Goal: Task Accomplishment & Management: Manage account settings

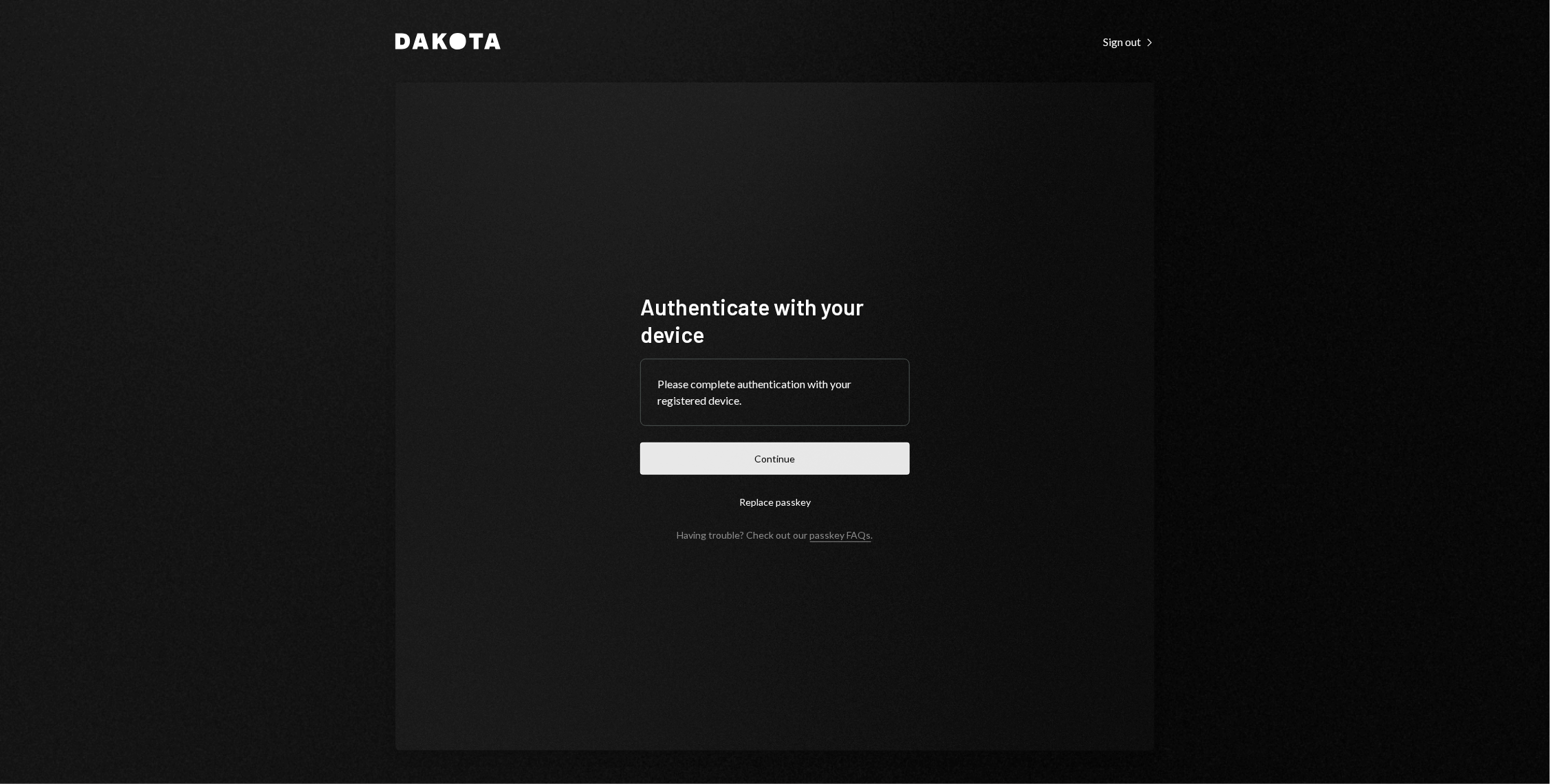
click at [733, 466] on button "Continue" at bounding box center [775, 459] width 270 height 33
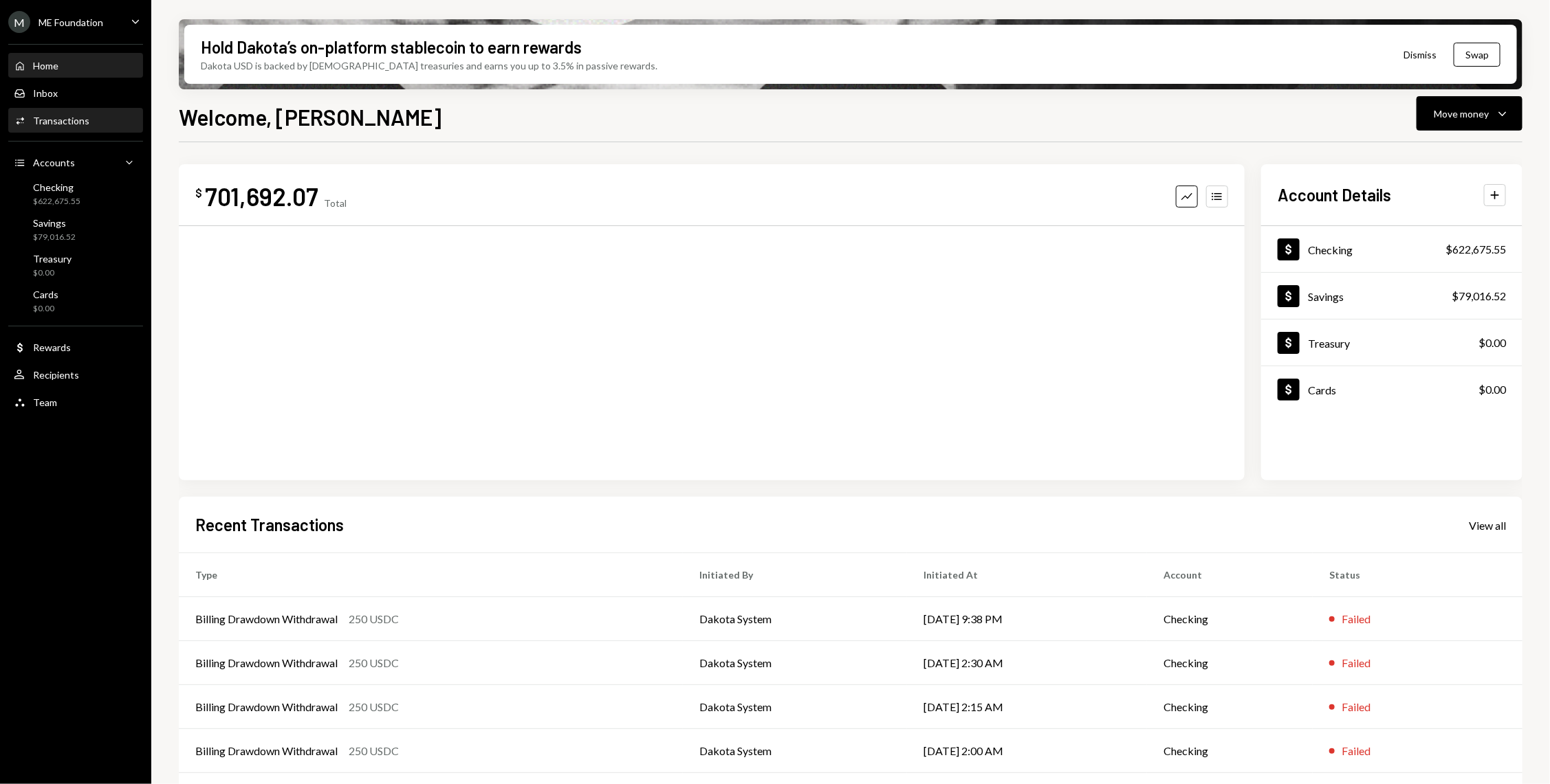
click at [89, 115] on div "Activities Transactions" at bounding box center [75, 120] width 123 height 12
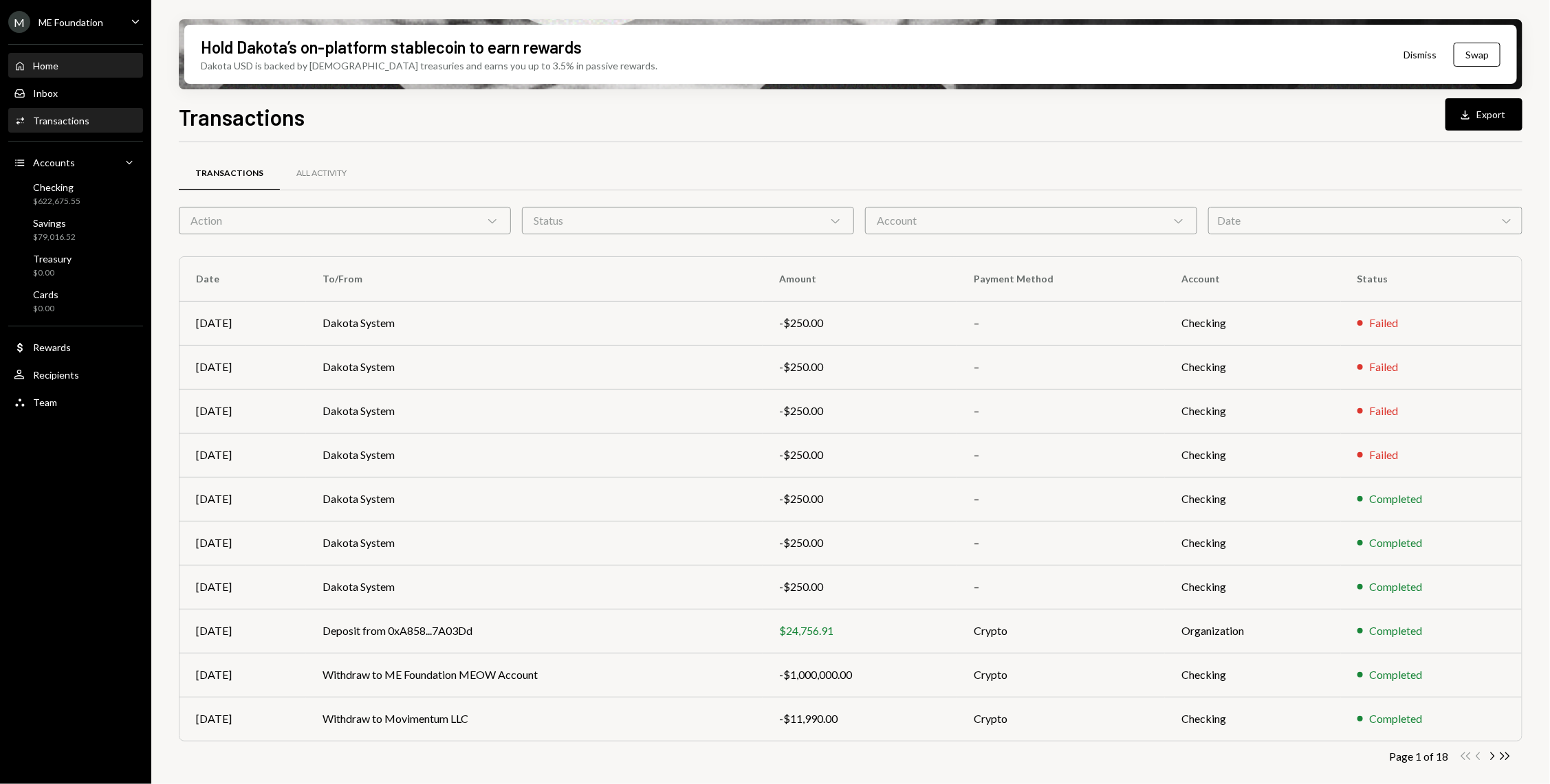
click at [61, 60] on div "Home Home" at bounding box center [75, 66] width 123 height 12
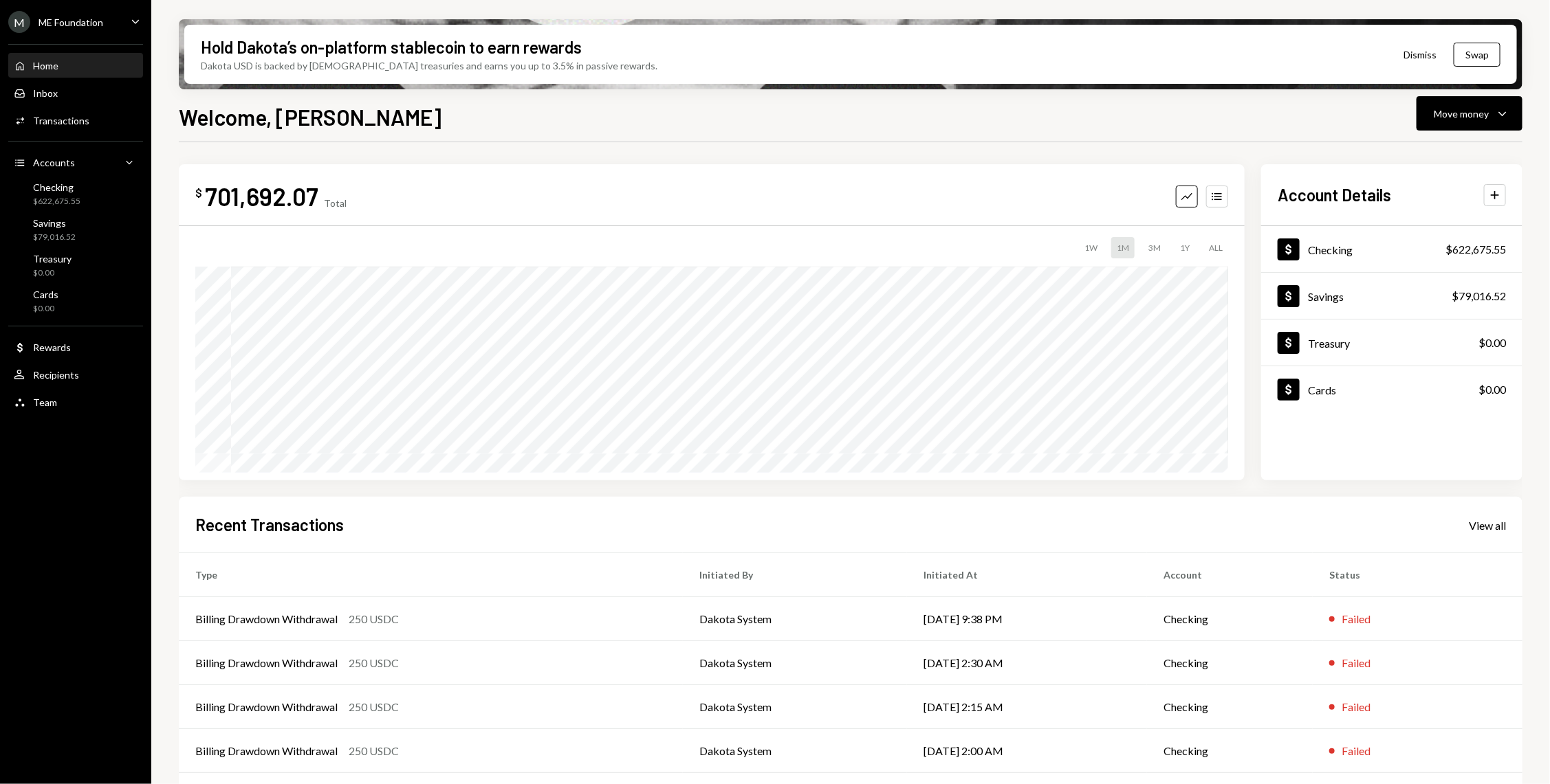
scroll to position [43, 0]
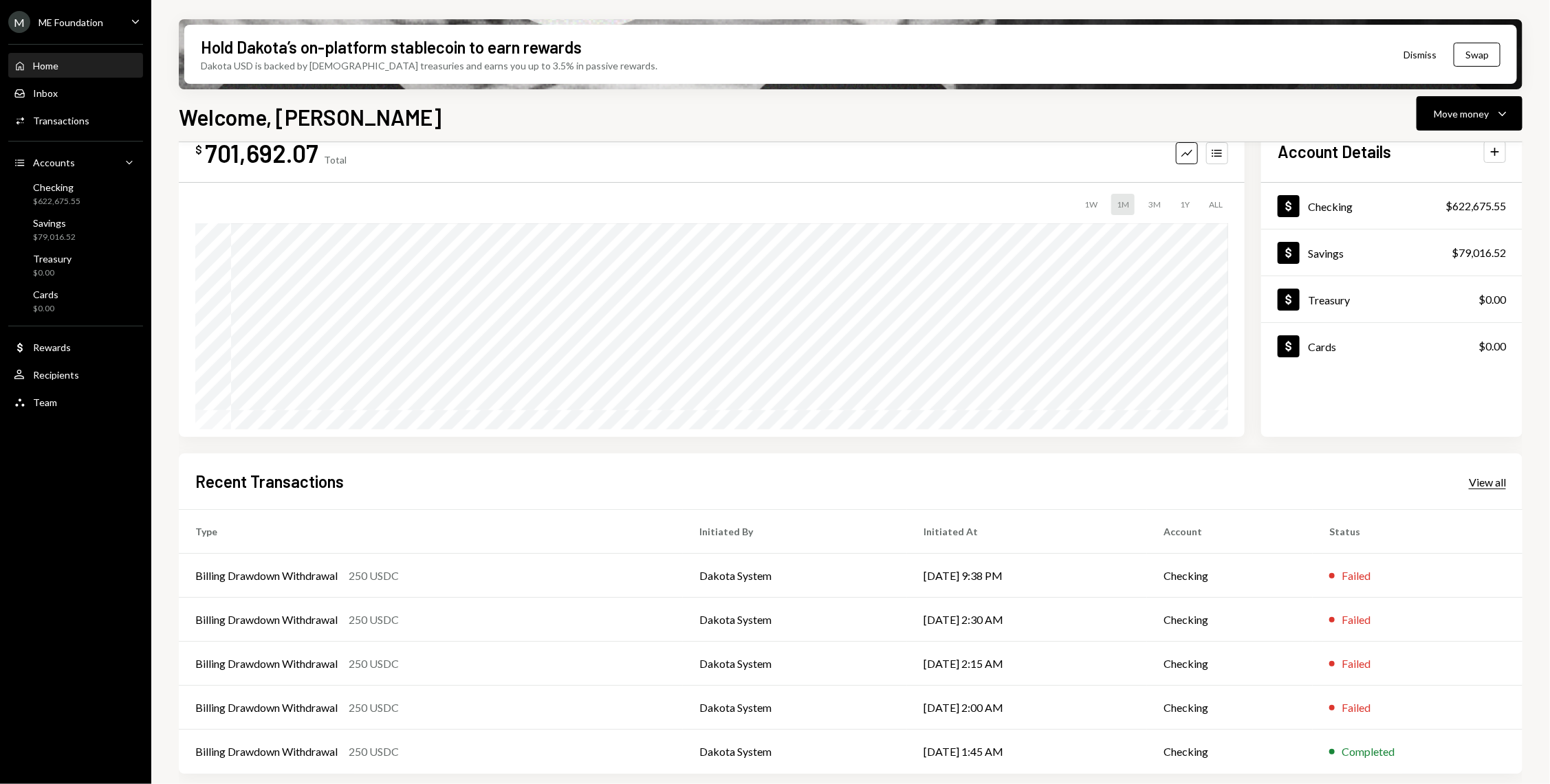
click at [1493, 478] on div "View all" at bounding box center [1487, 483] width 37 height 13
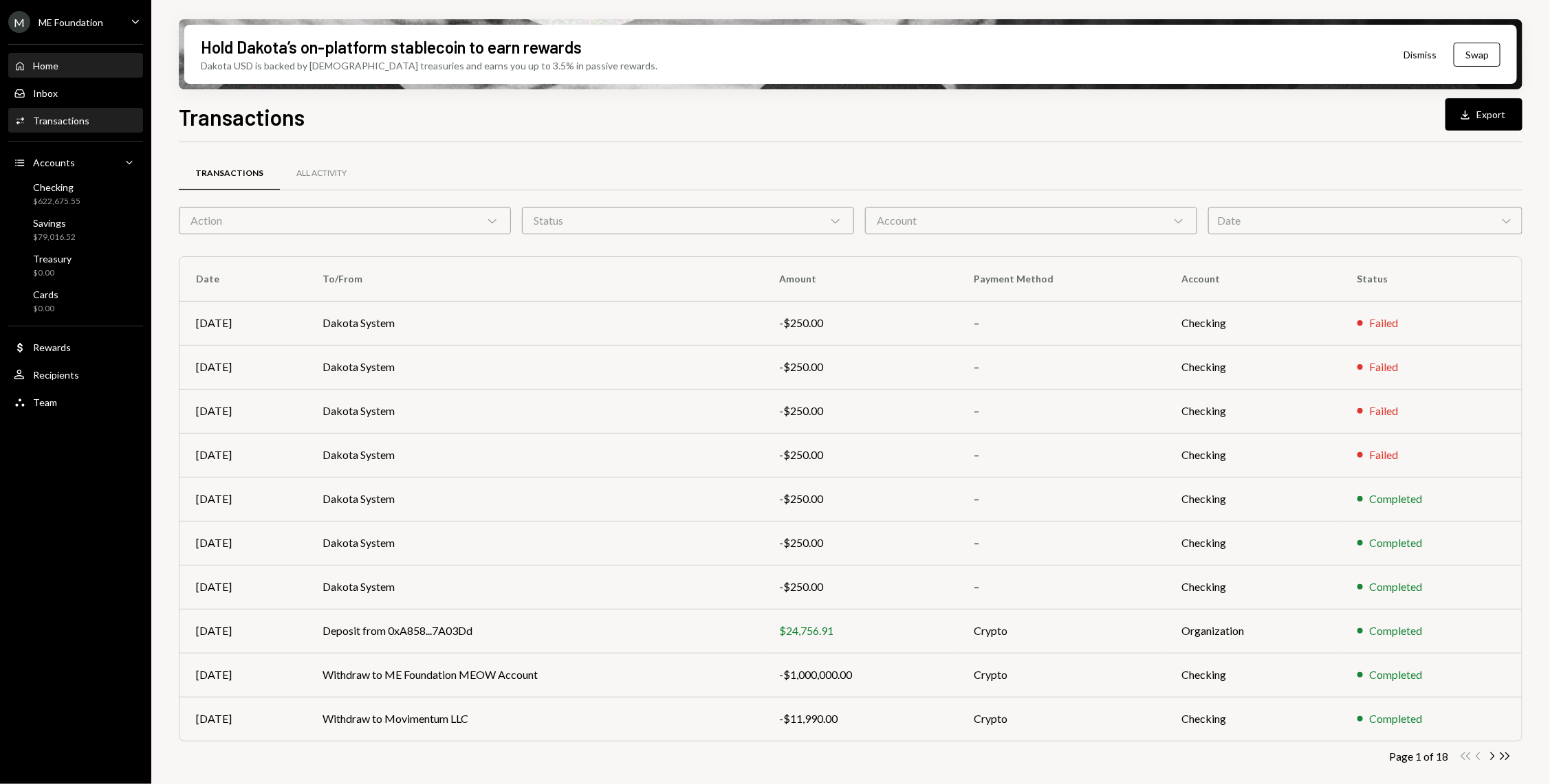
click at [65, 60] on div "Home Home" at bounding box center [75, 66] width 123 height 12
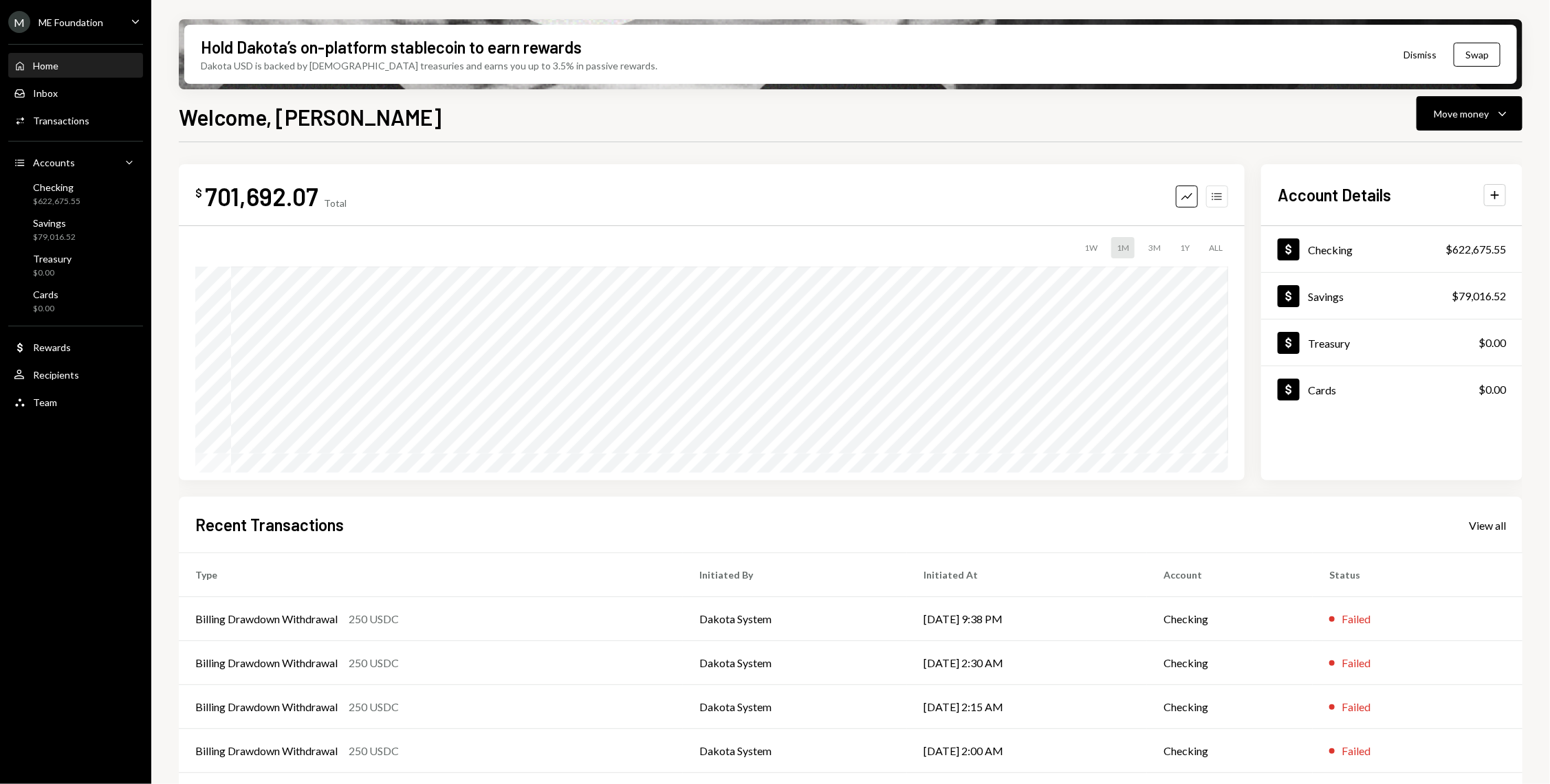
click at [1227, 194] on button "Accounts" at bounding box center [1216, 196] width 22 height 22
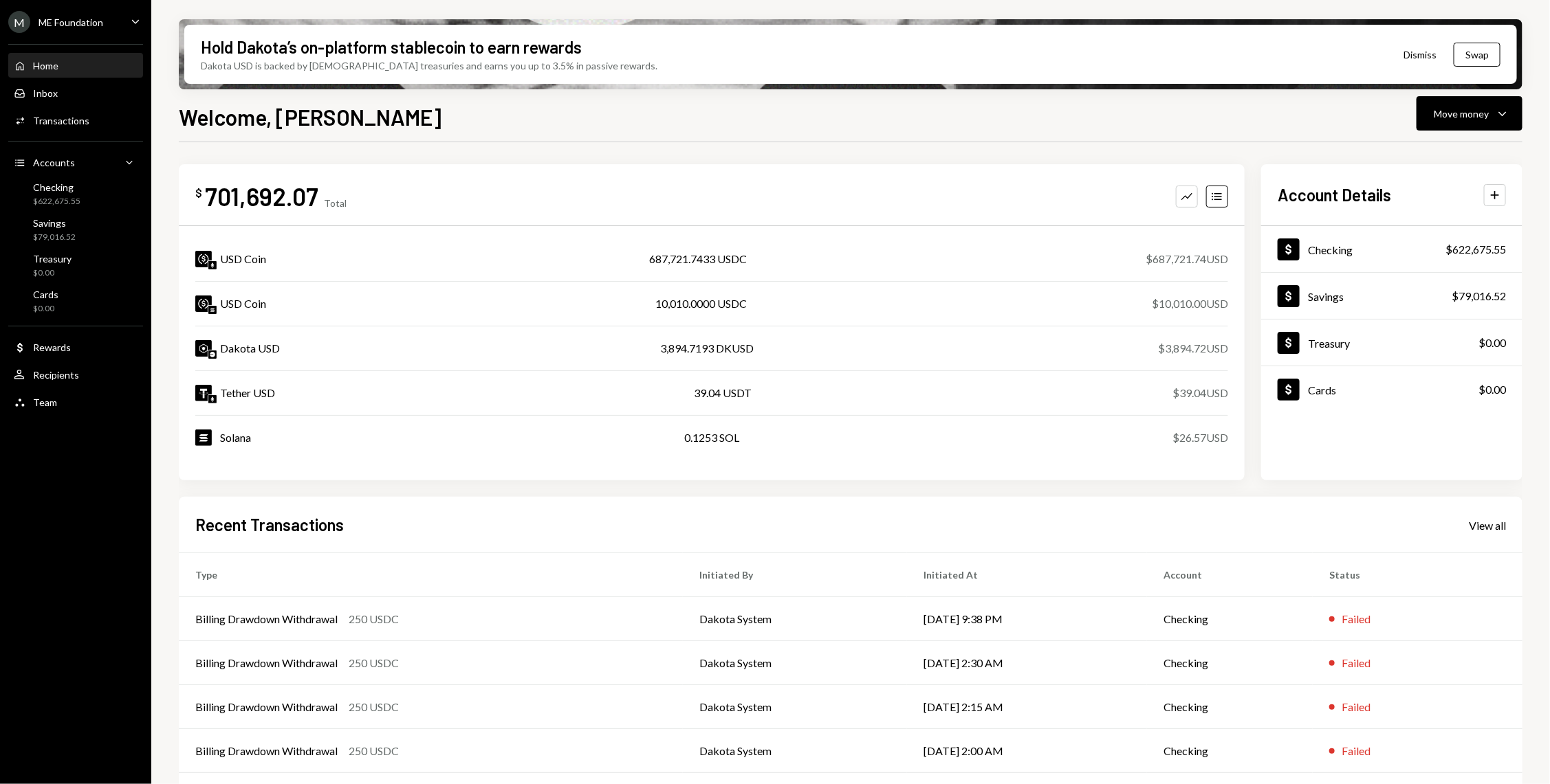
click at [694, 258] on div "687,721.7433 USDC" at bounding box center [698, 258] width 98 height 16
copy div "687,721.7433"
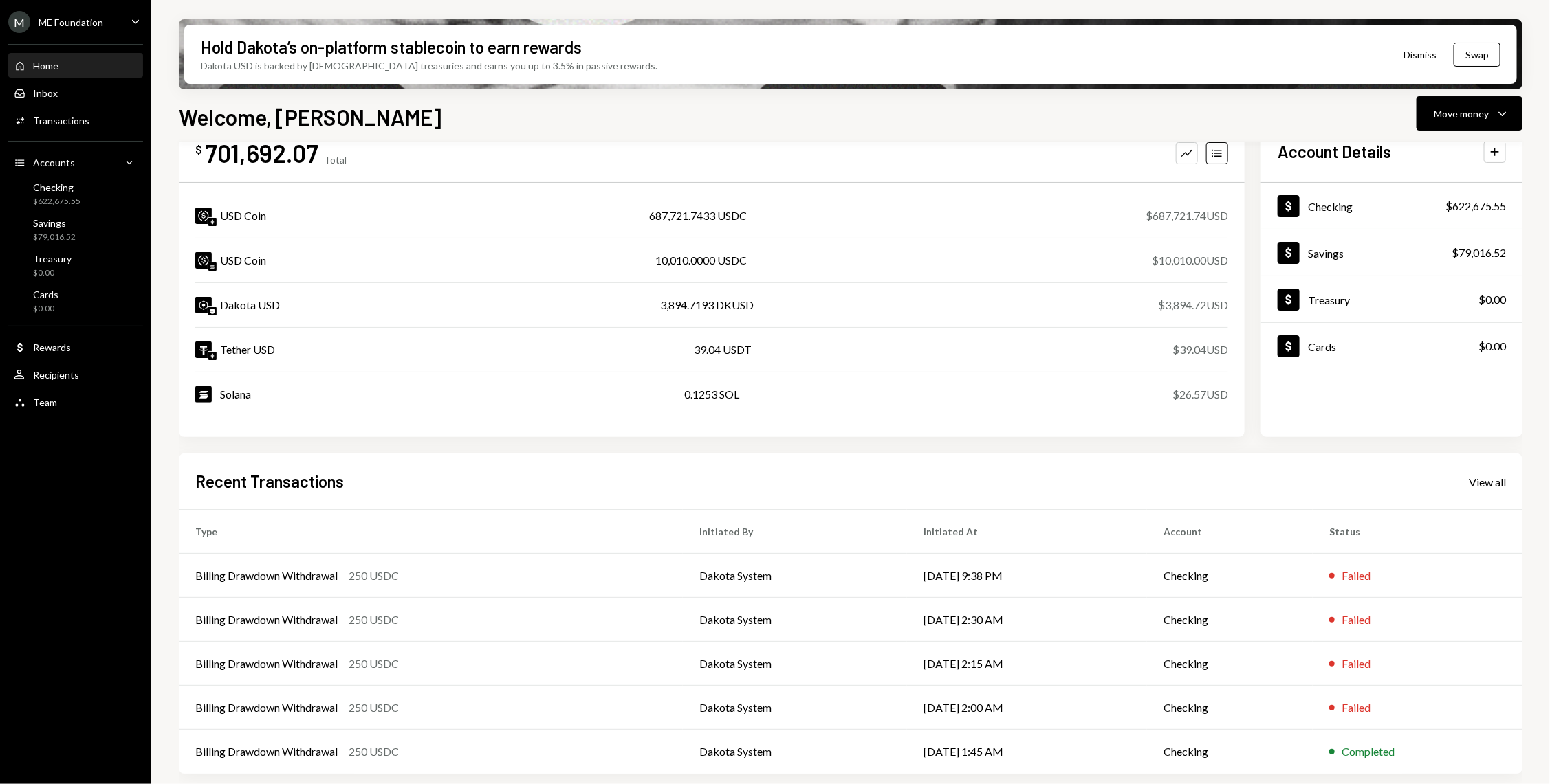
click at [1472, 471] on div "Recent Transactions View all" at bounding box center [850, 482] width 1310 height 23
click at [1475, 486] on div "View all" at bounding box center [1487, 483] width 37 height 13
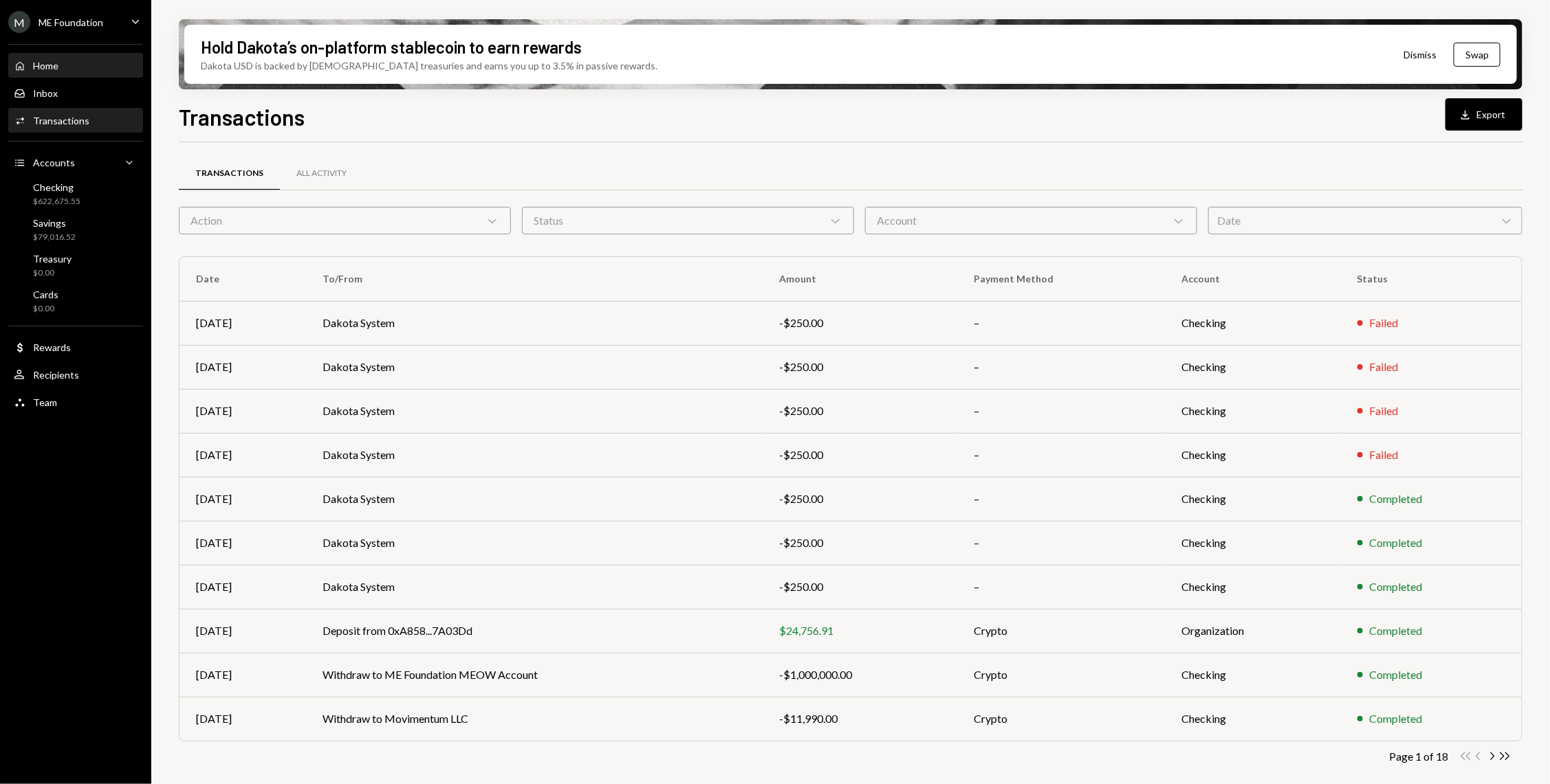
click at [30, 74] on div "Home Home" at bounding box center [75, 66] width 123 height 23
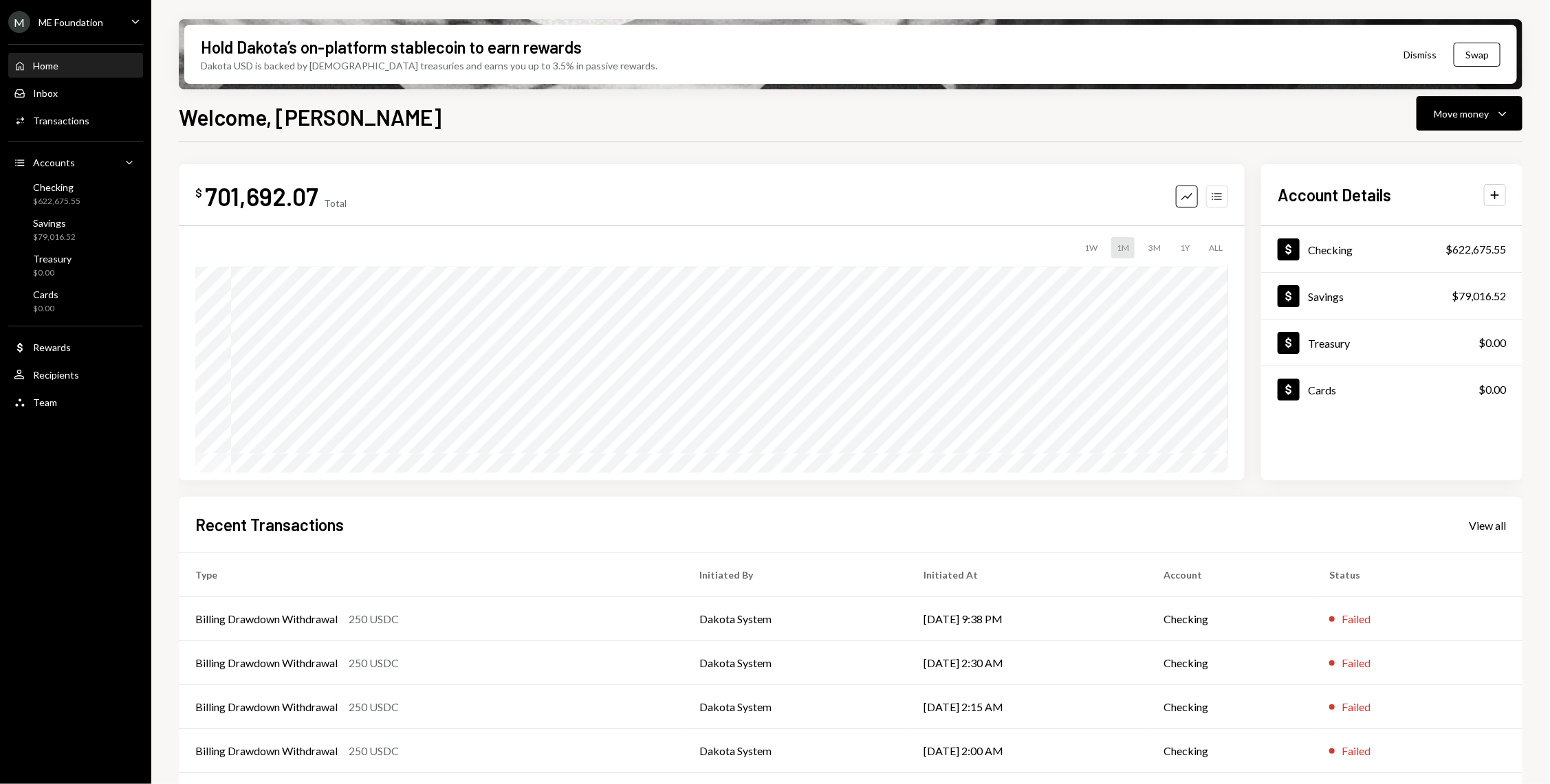
click at [1219, 198] on icon "Accounts" at bounding box center [1216, 196] width 13 height 13
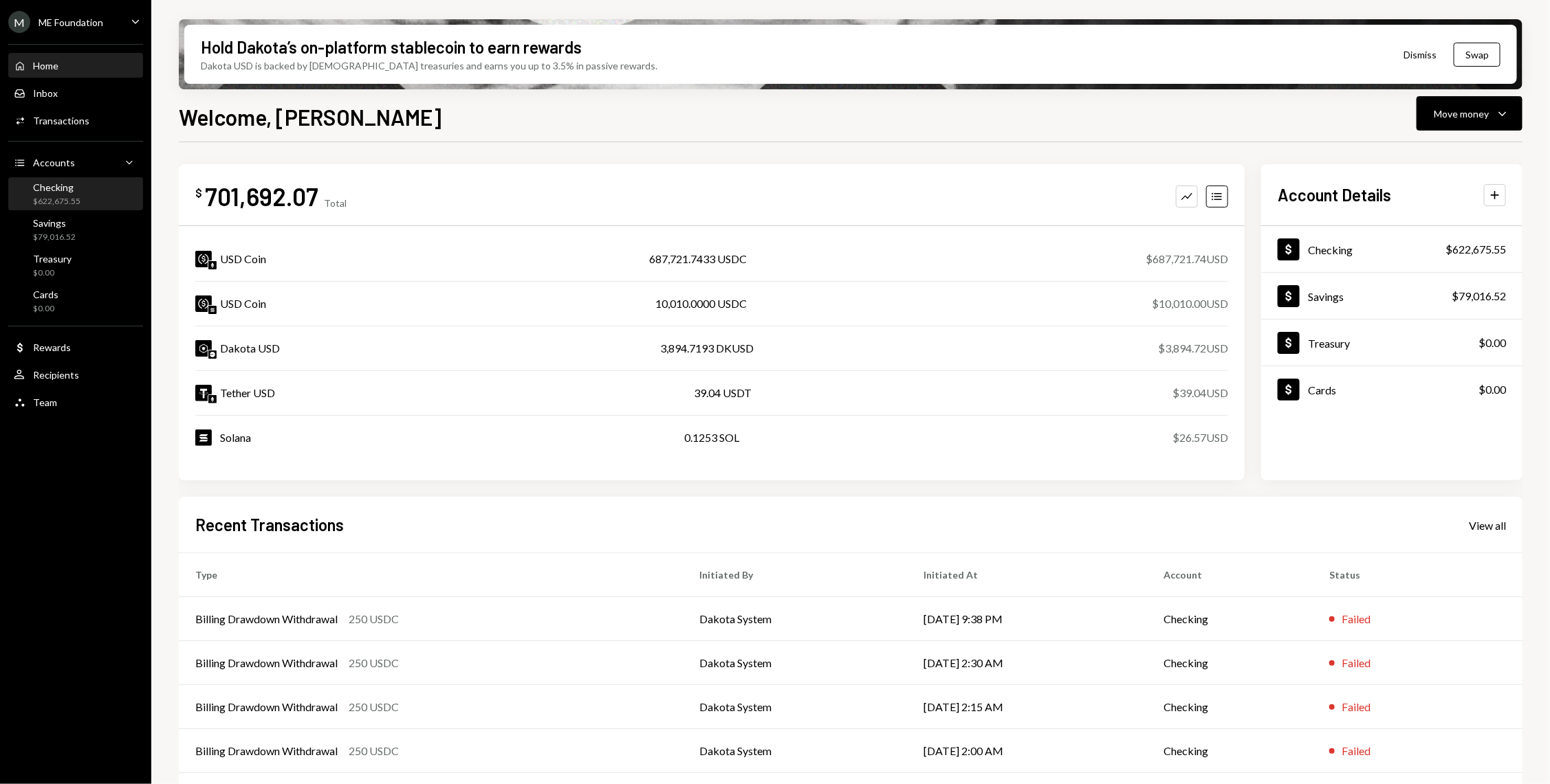
click at [104, 199] on div "Checking $622,675.55" at bounding box center [75, 194] width 123 height 26
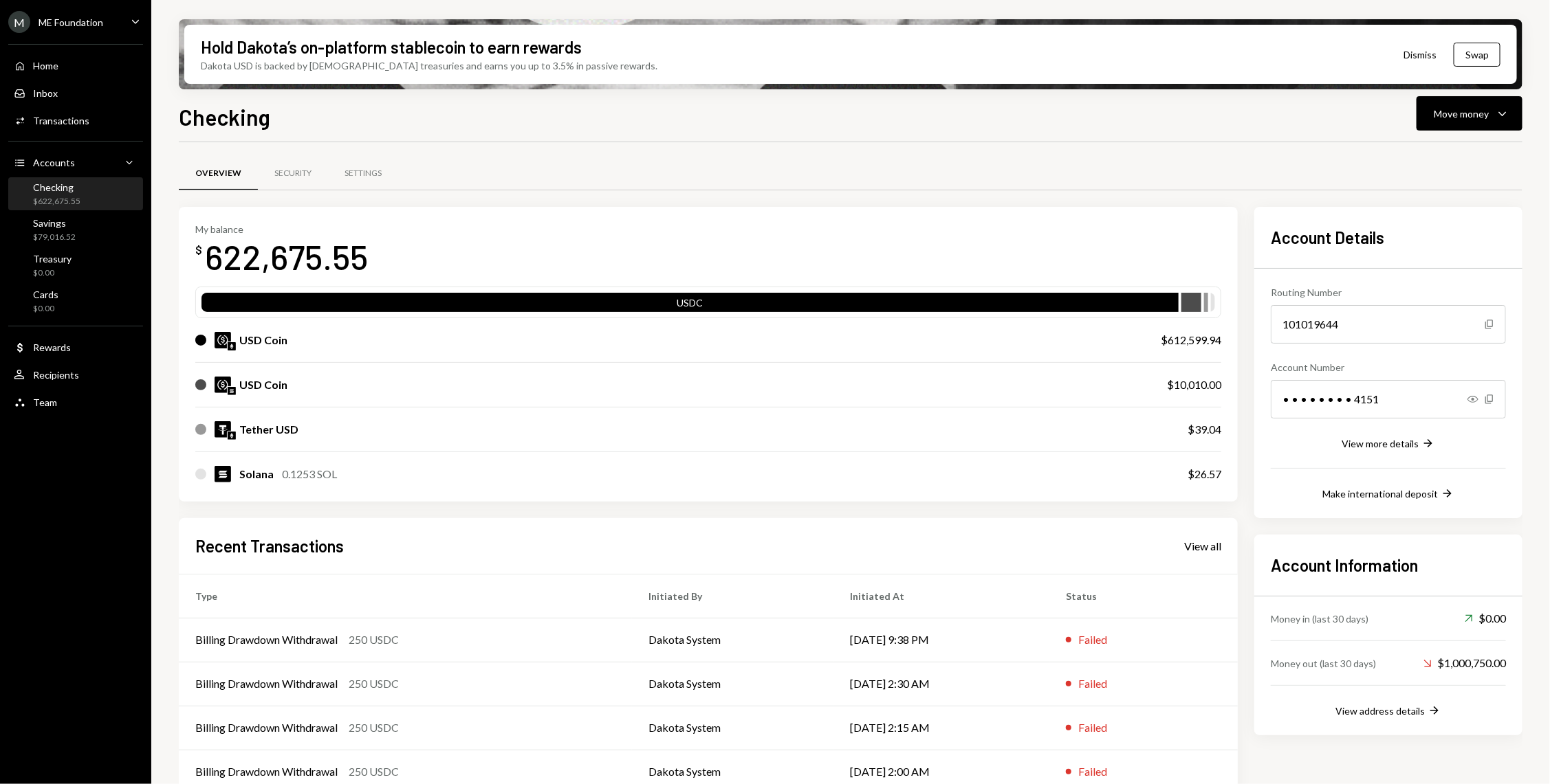
click at [1208, 477] on div "$26.57" at bounding box center [1204, 473] width 33 height 16
copy div "26.57"
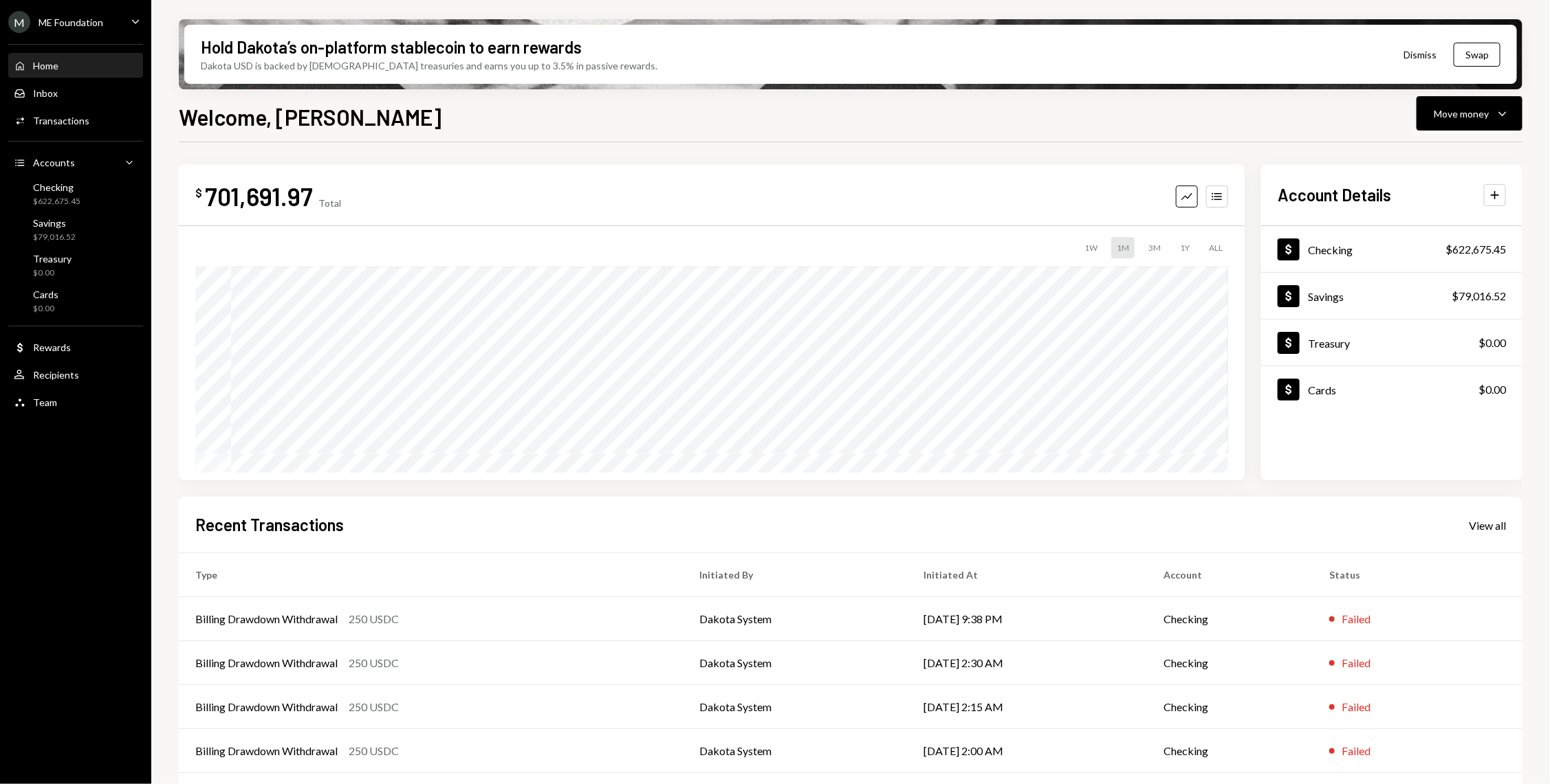
click at [36, 16] on div "M ME Foundation" at bounding box center [55, 22] width 95 height 22
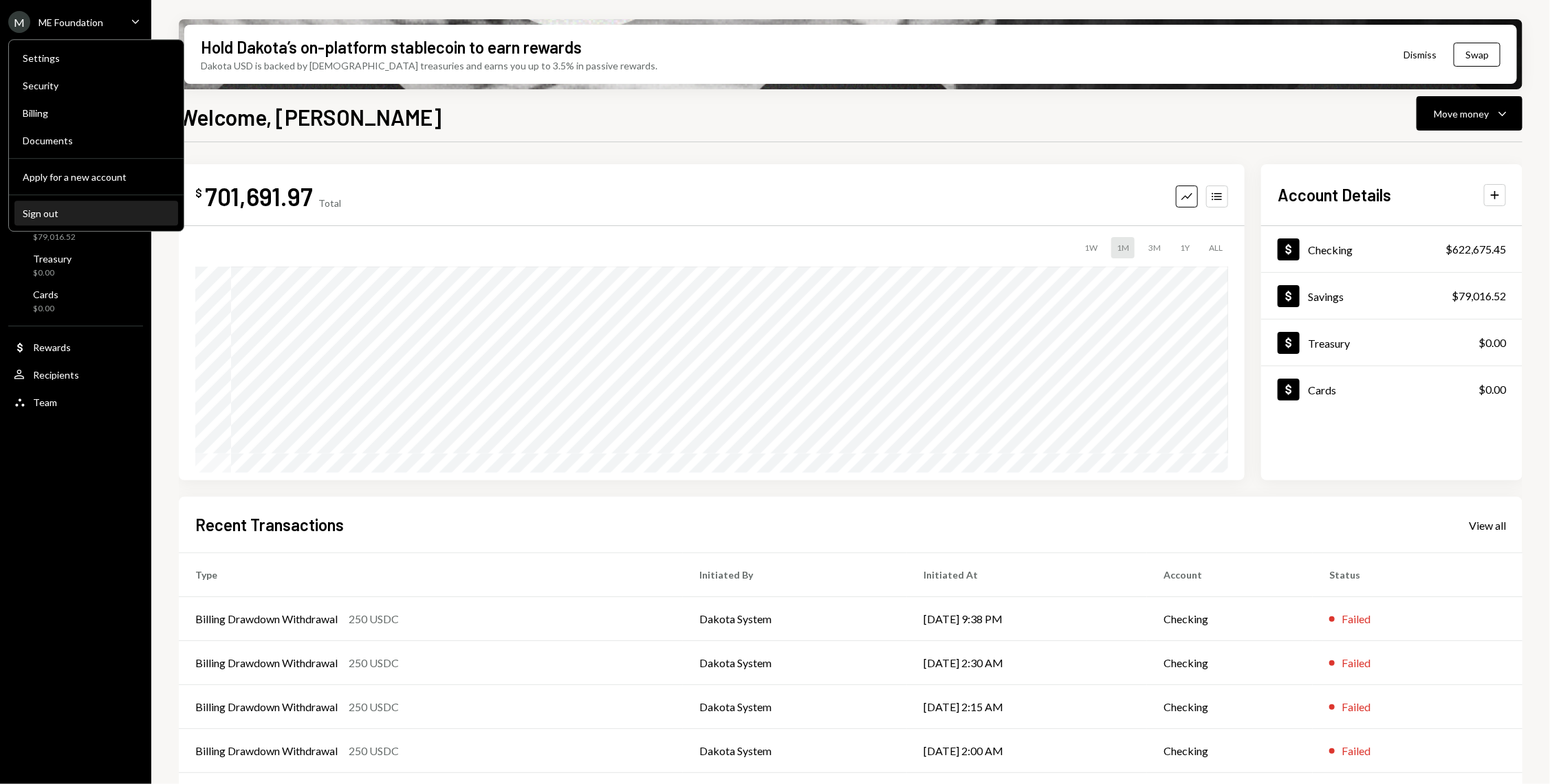
click at [81, 216] on div "Sign out" at bounding box center [97, 213] width 147 height 11
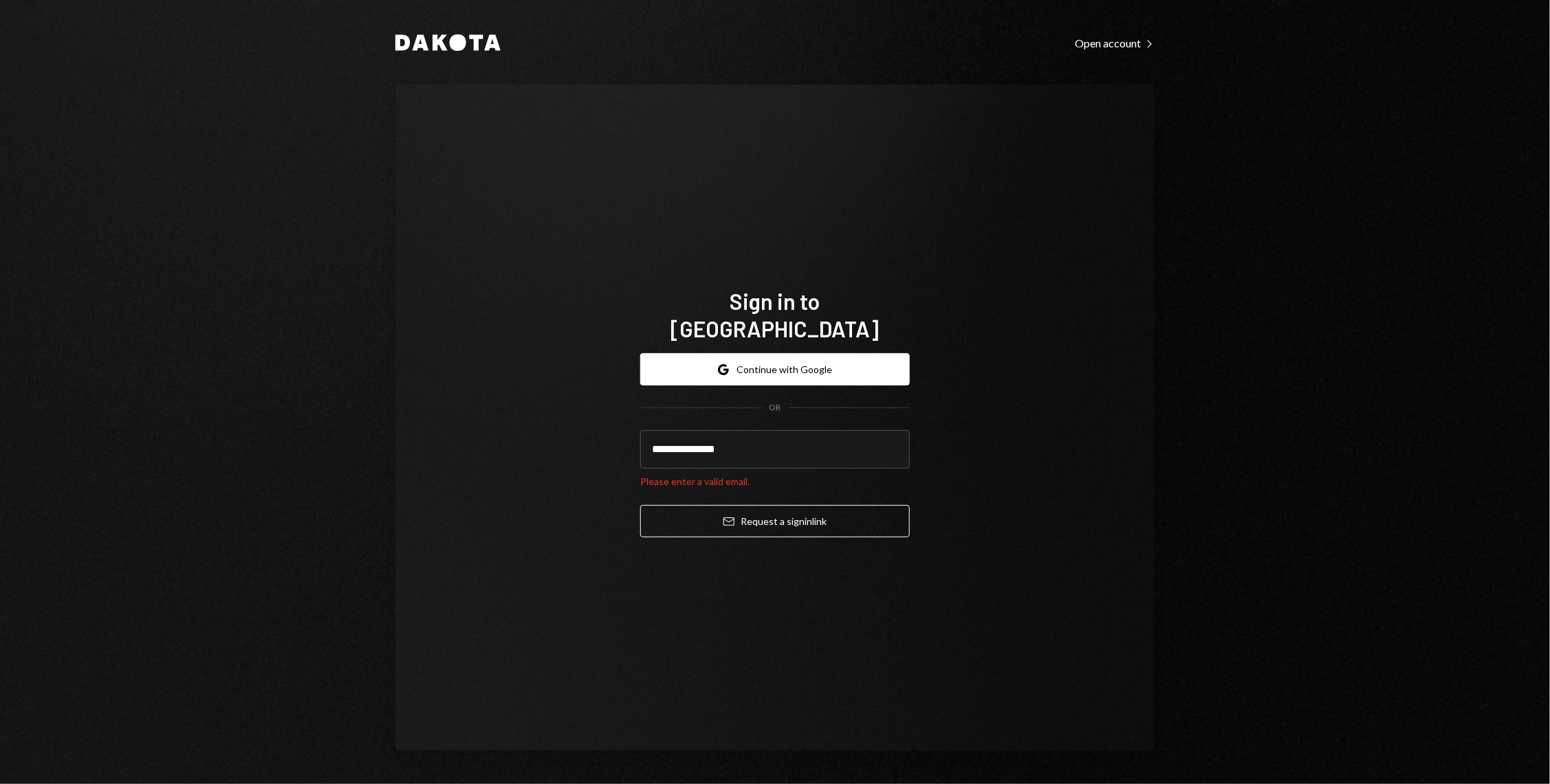
type input "**********"
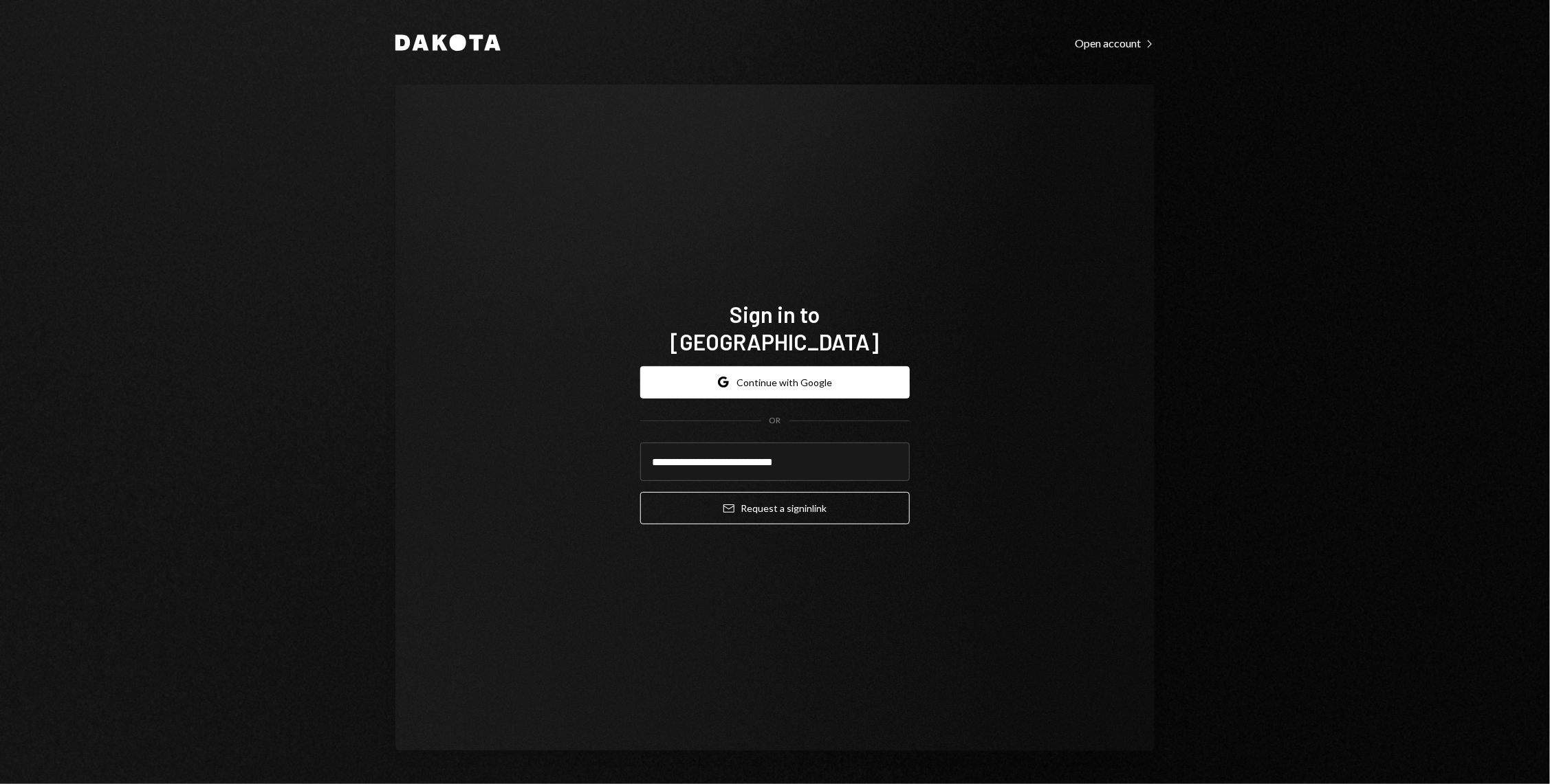
click at [640, 492] on button "Email Request a sign in link" at bounding box center [775, 509] width 270 height 33
